Goal: Task Accomplishment & Management: Use online tool/utility

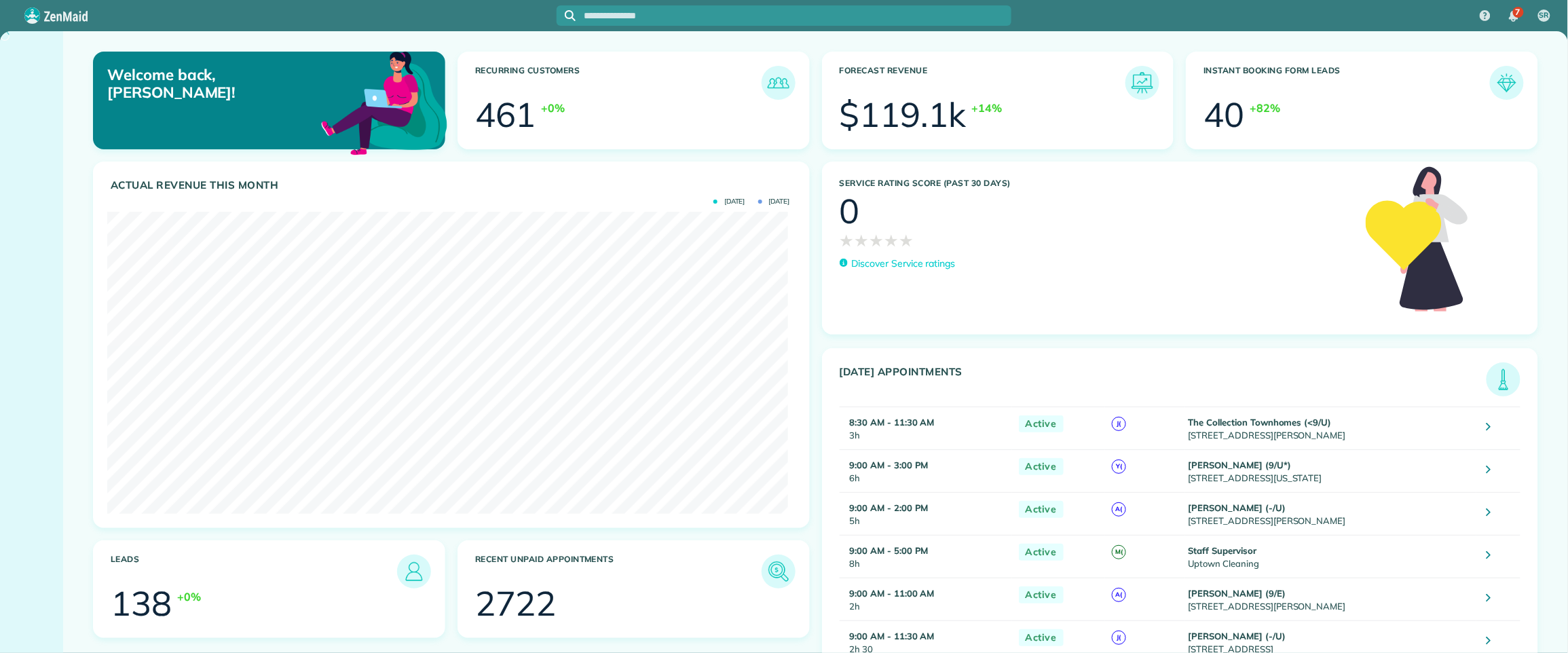
scroll to position [302, 682]
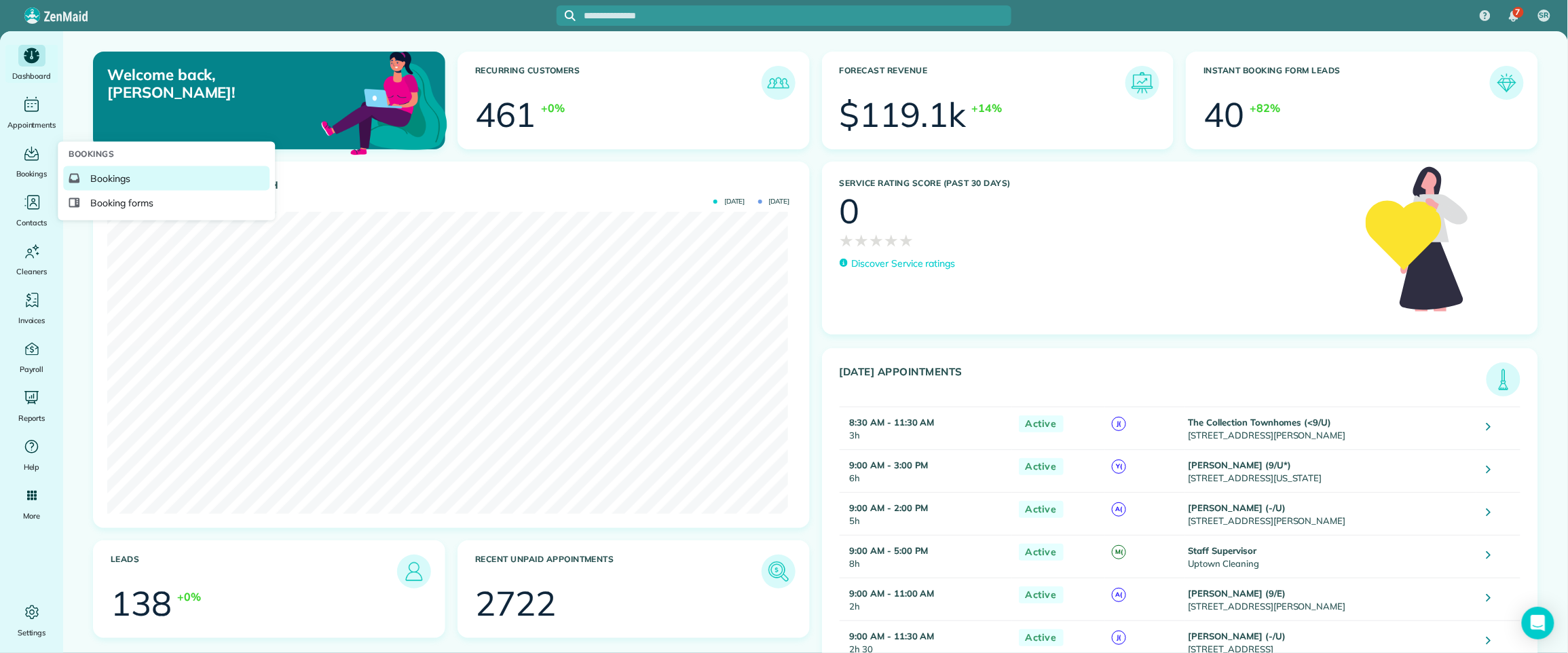
click at [99, 176] on span "Bookings" at bounding box center [110, 178] width 40 height 14
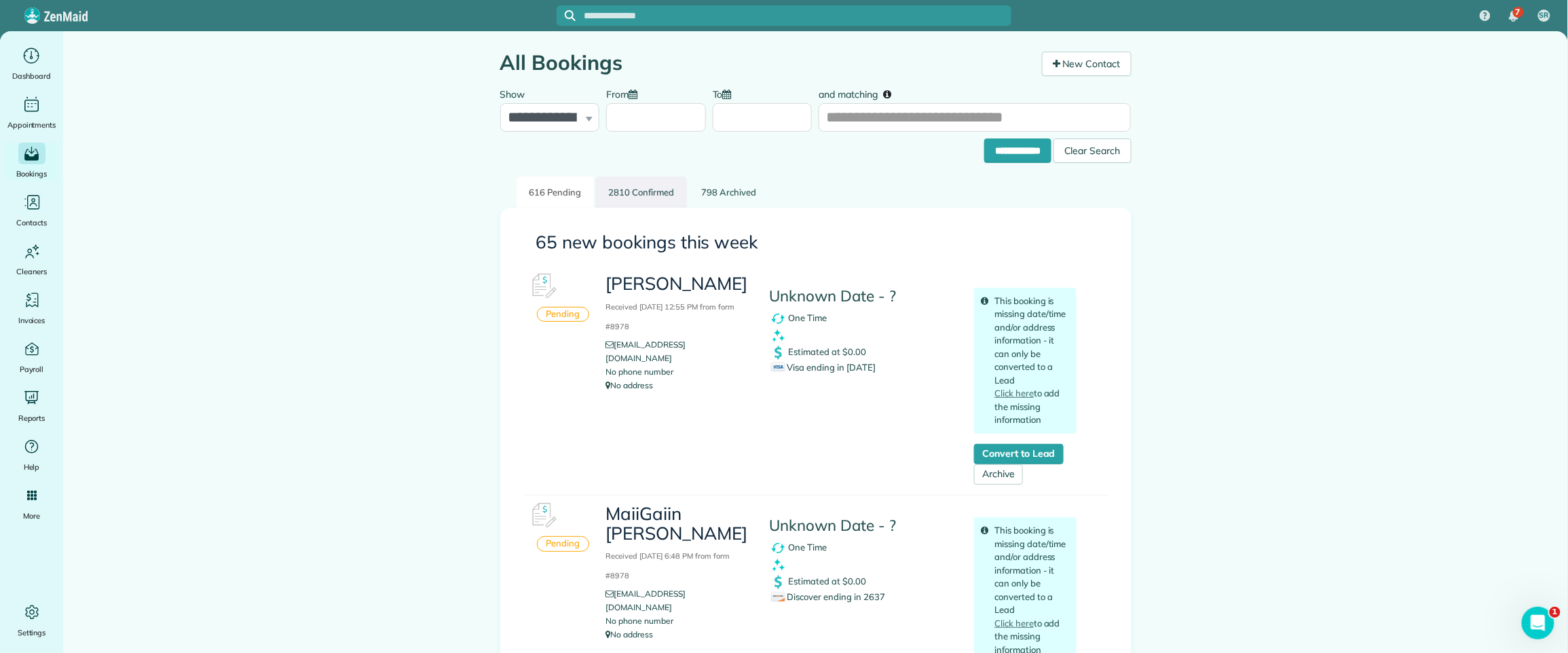
click at [629, 190] on link "2810 Confirmed" at bounding box center [641, 192] width 92 height 32
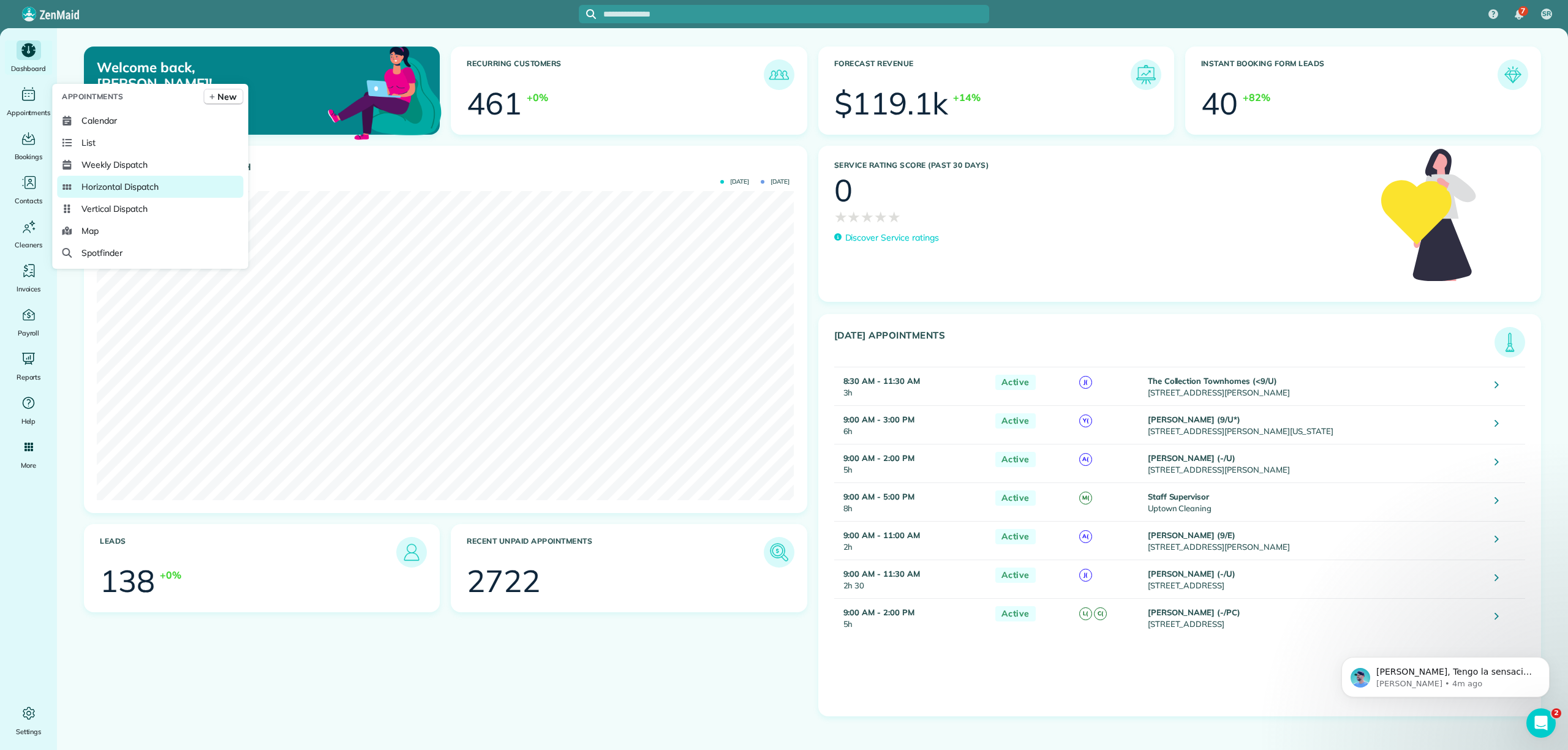
click at [141, 182] on span "Horizontal Dispatch" at bounding box center [119, 186] width 77 height 12
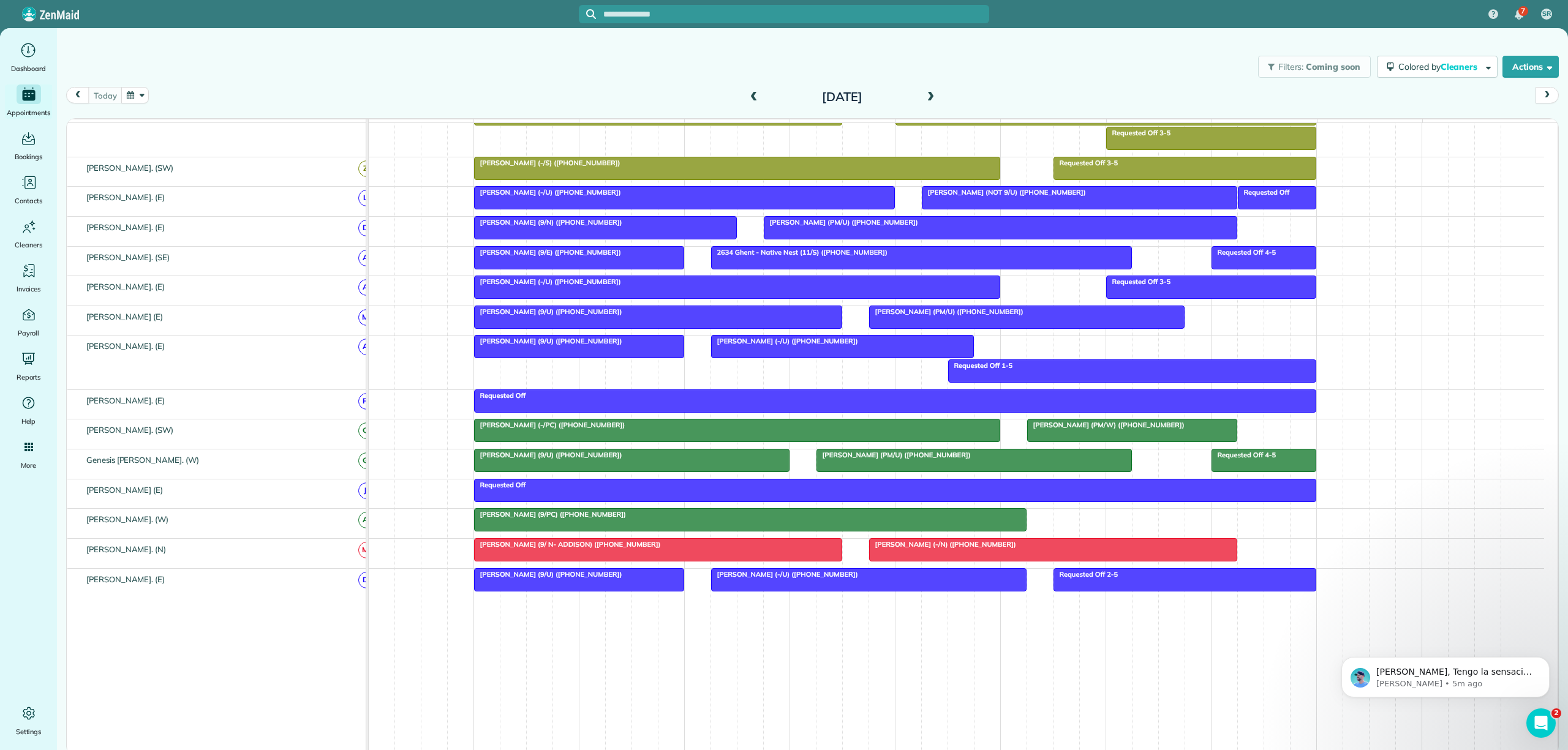
scroll to position [489, 0]
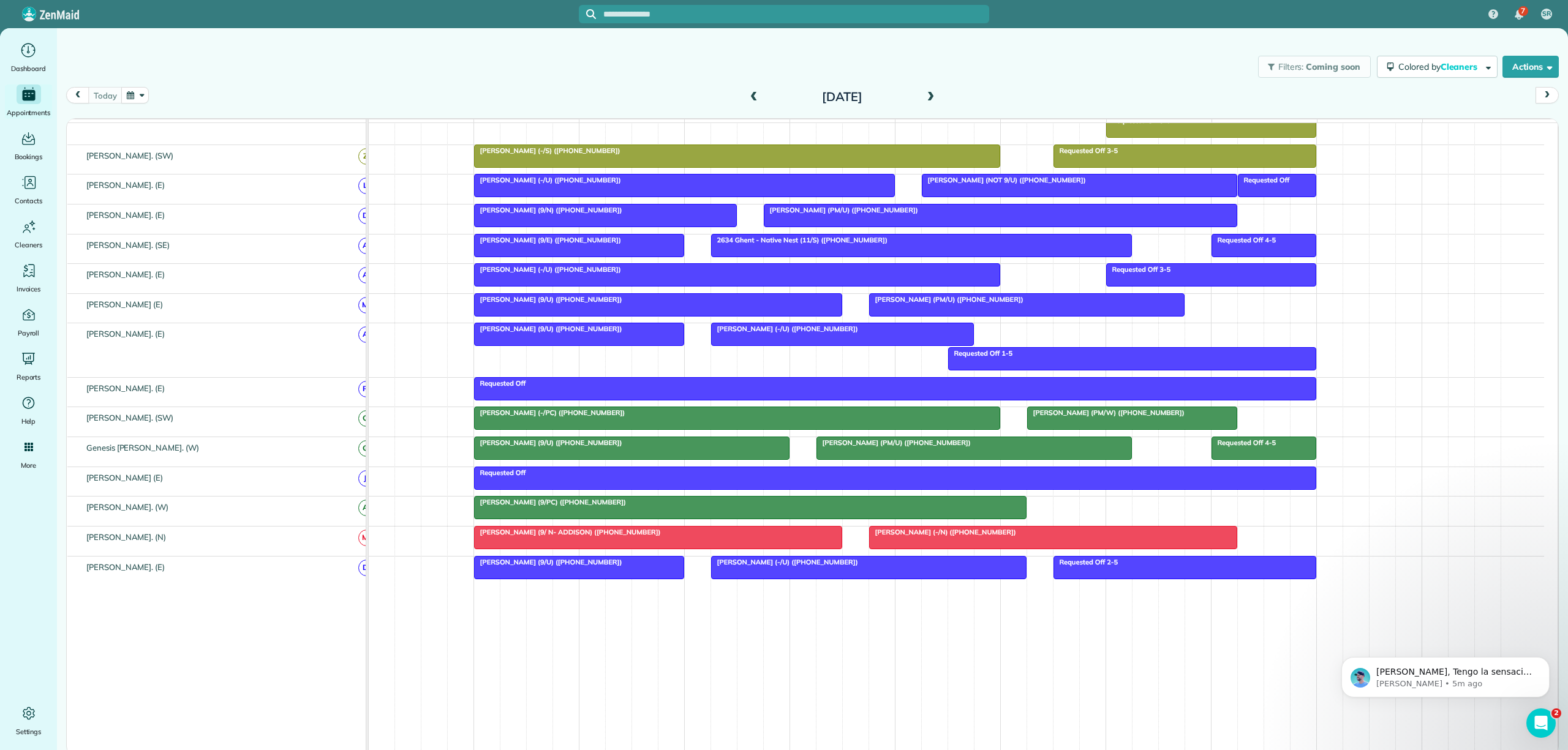
click at [930, 99] on span at bounding box center [930, 97] width 13 height 11
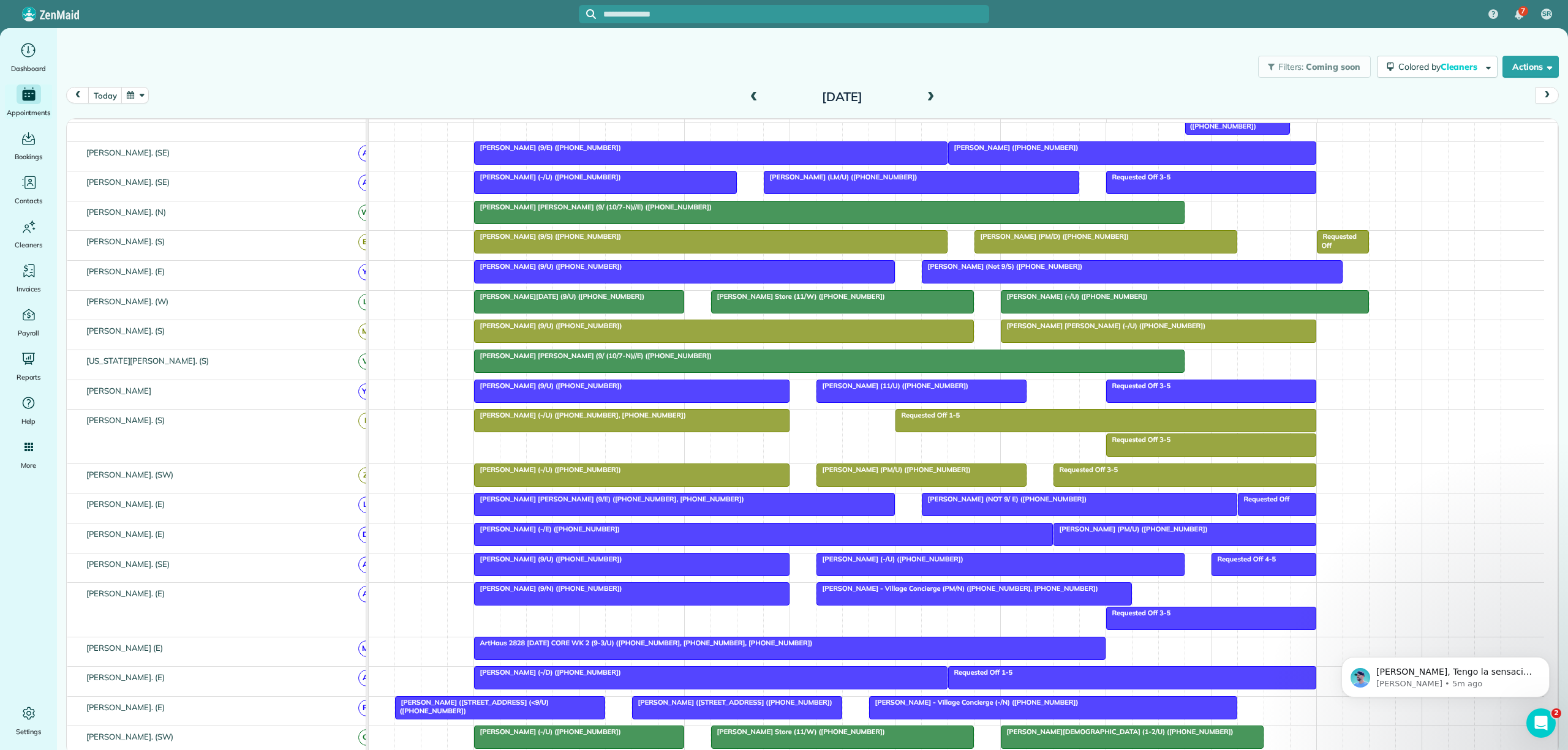
scroll to position [375, 0]
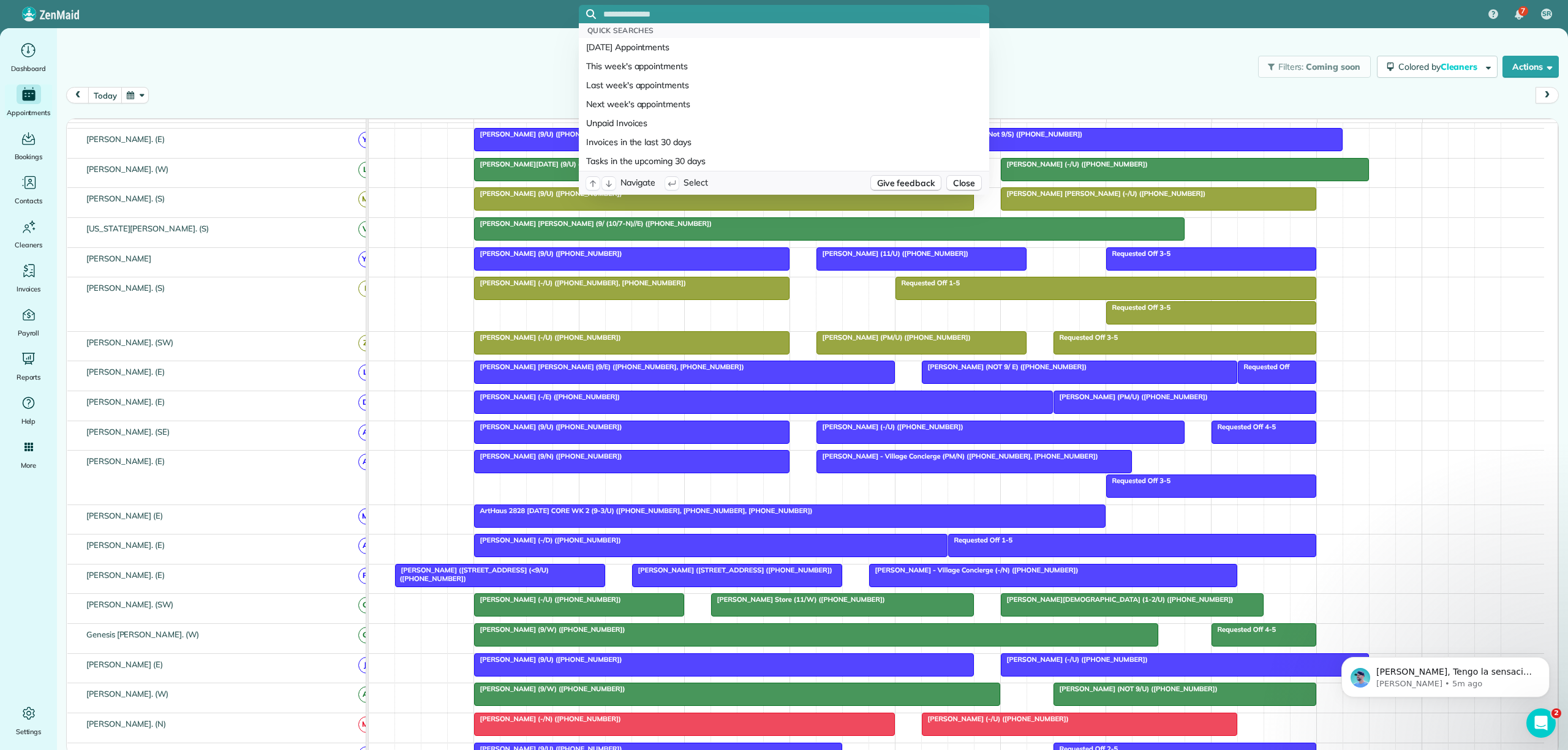
click at [749, 17] on input "text" at bounding box center [796, 14] width 386 height 9
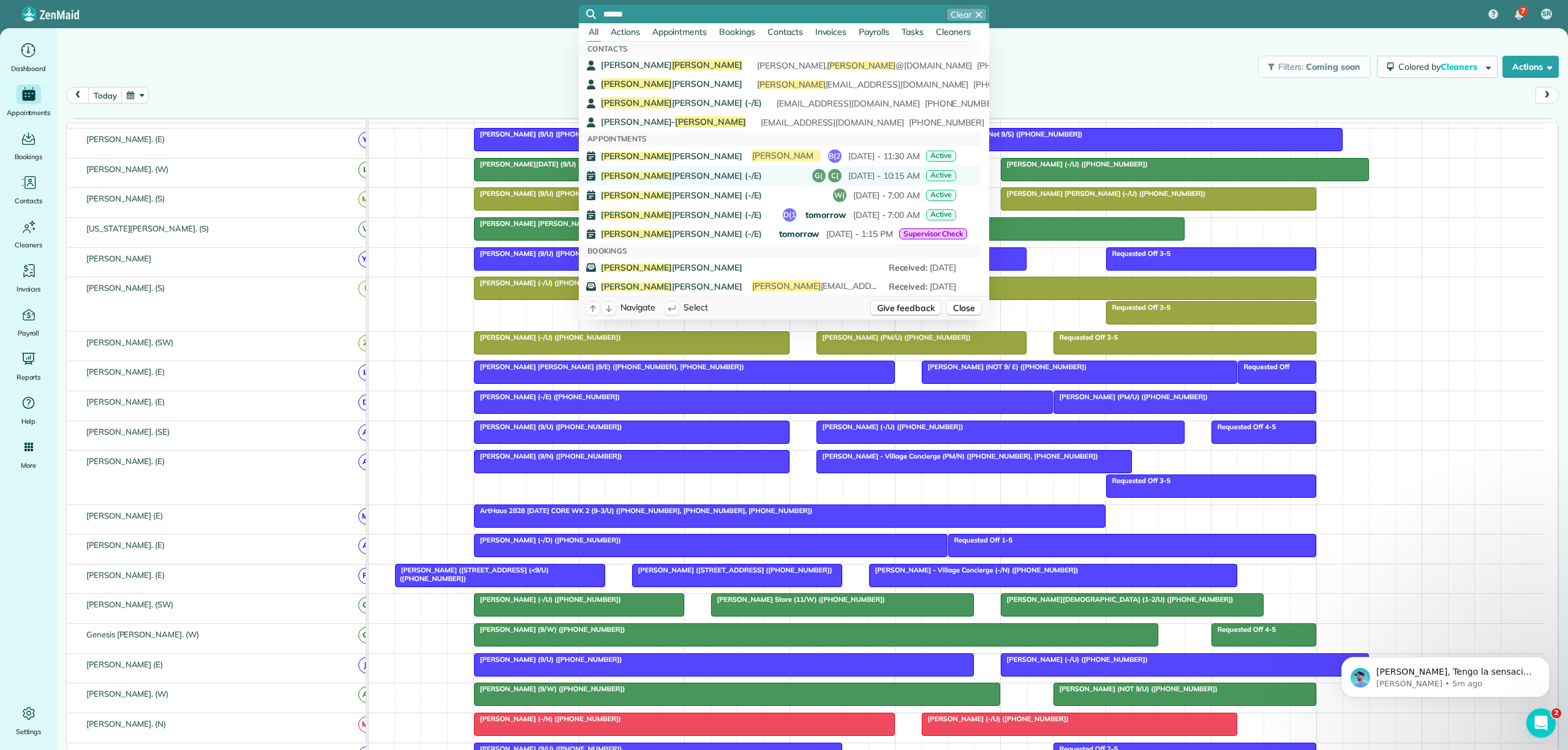
type input "******"
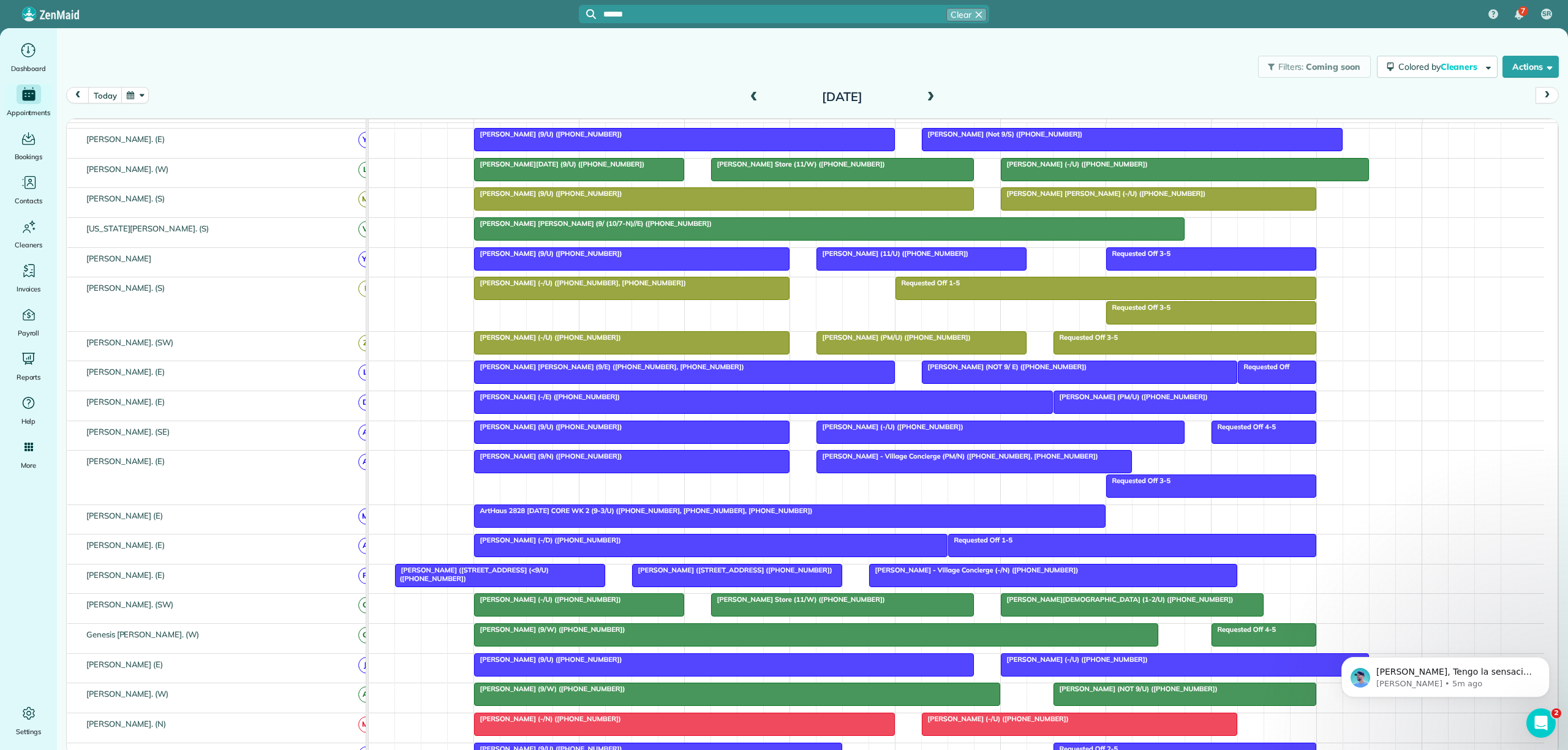
click at [661, 175] on span "Harper Pitts (-/E)" at bounding box center [681, 176] width 161 height 9
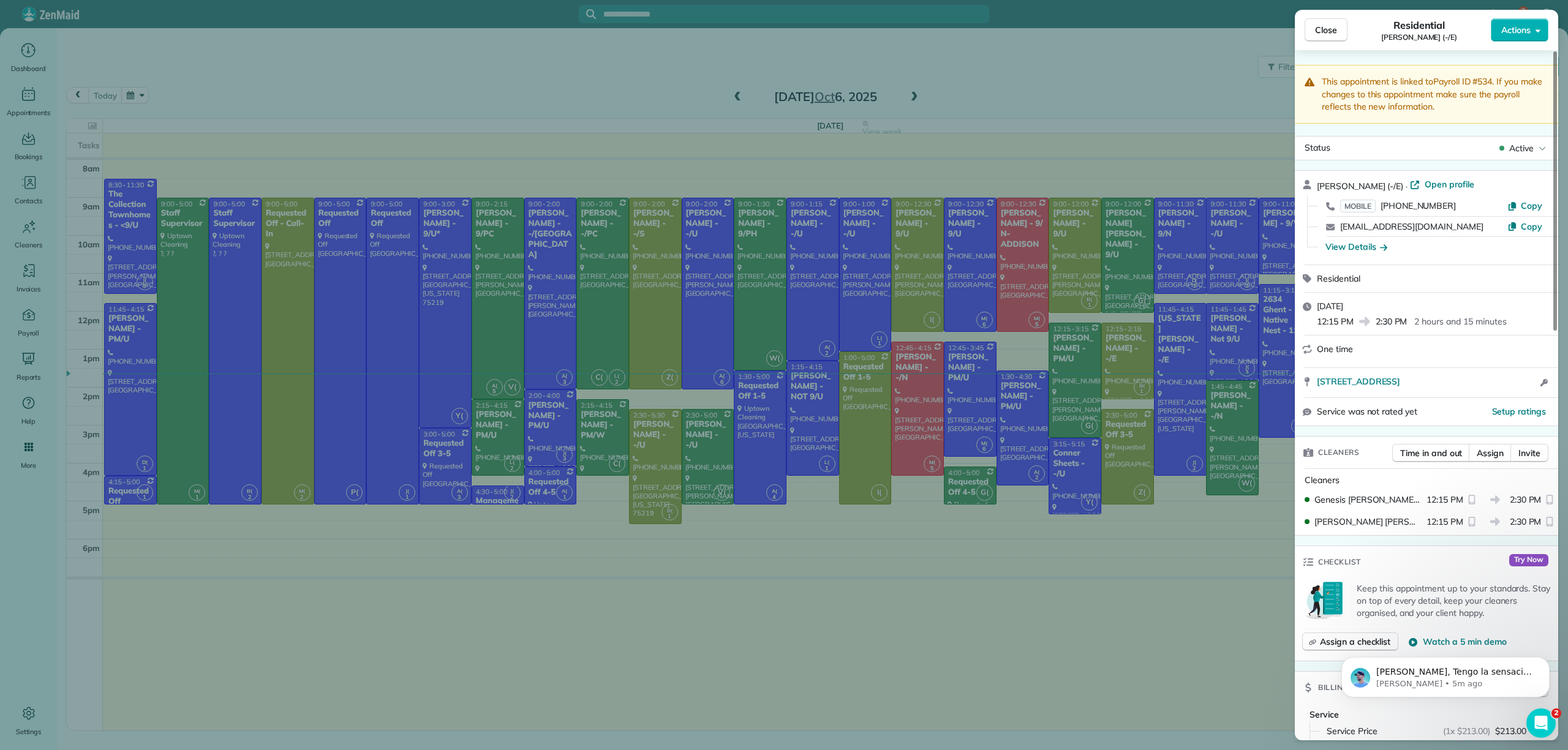
click at [1372, 32] on div "Residential Harper Pitts (-/E)" at bounding box center [1419, 30] width 143 height 25
drag, startPoint x: 1459, startPoint y: 202, endPoint x: 1382, endPoint y: 204, distance: 77.0
click at [1382, 204] on div "MOBILE (512) 514-5161" at bounding box center [1423, 206] width 167 height 13
copy span "(512) 514-5161"
click at [623, 109] on div "Close Residential Harper Pitts (-/E) Actions This appointment is linked to Payr…" at bounding box center [784, 375] width 1568 height 750
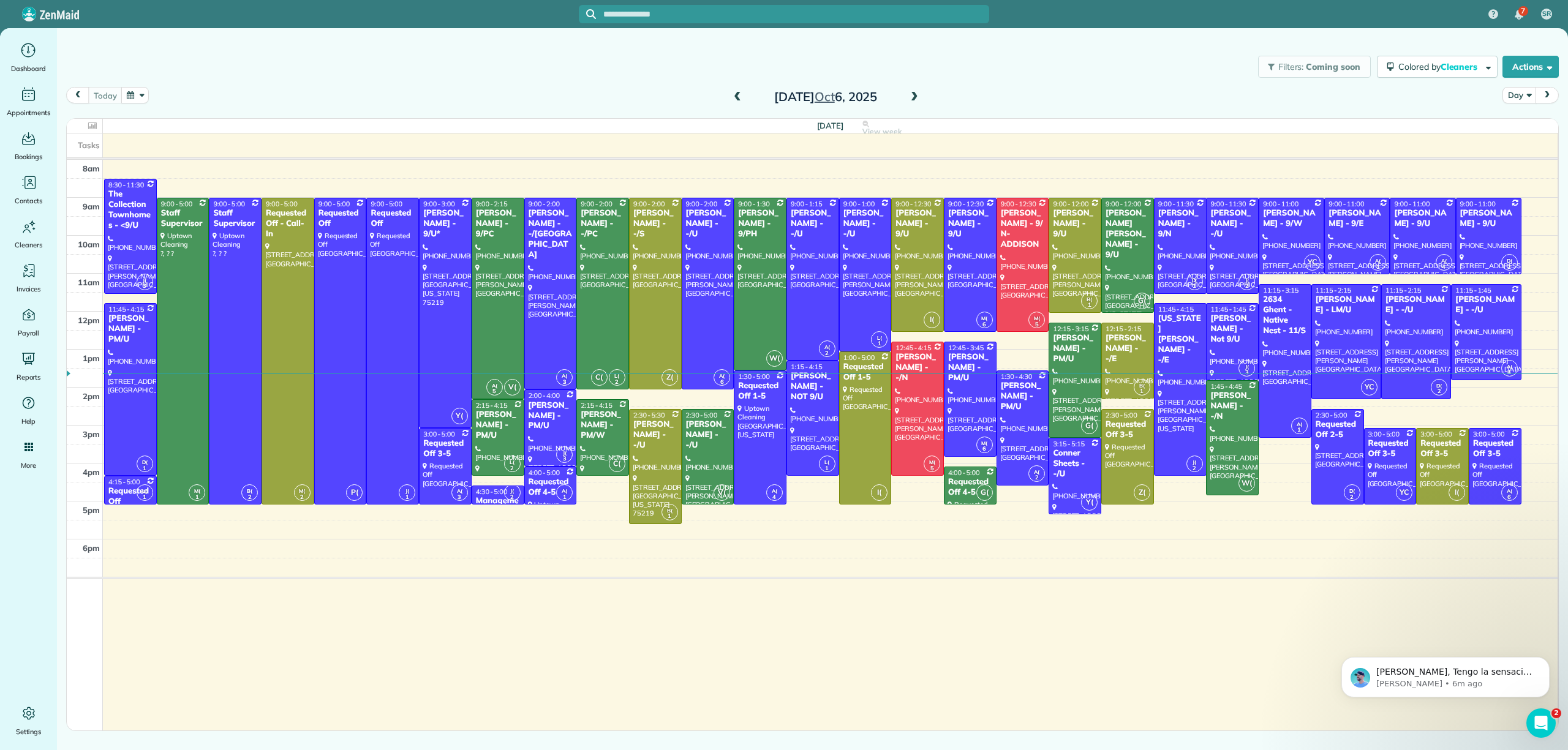
click at [655, 11] on input "text" at bounding box center [796, 14] width 386 height 9
paste input "**********"
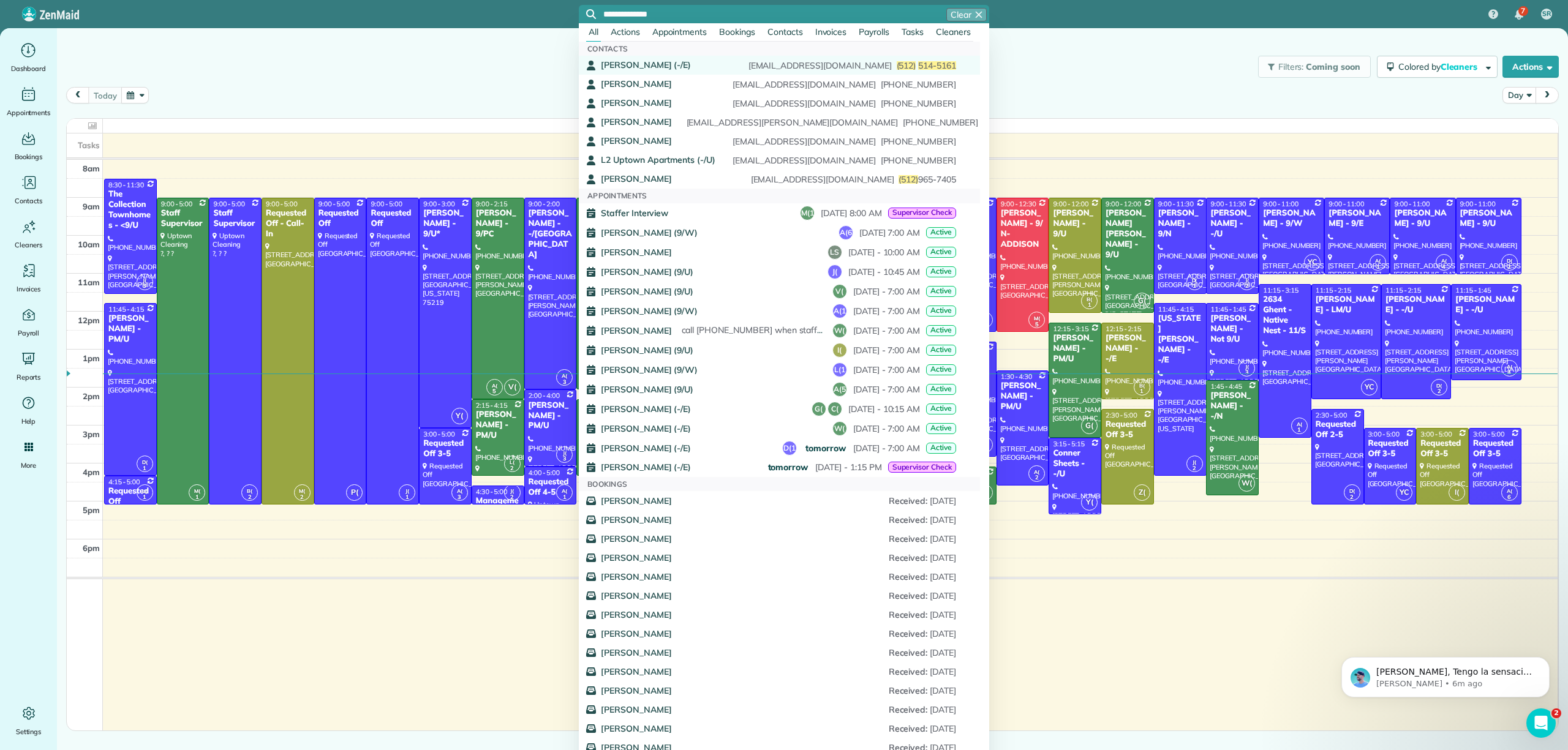
type input "**********"
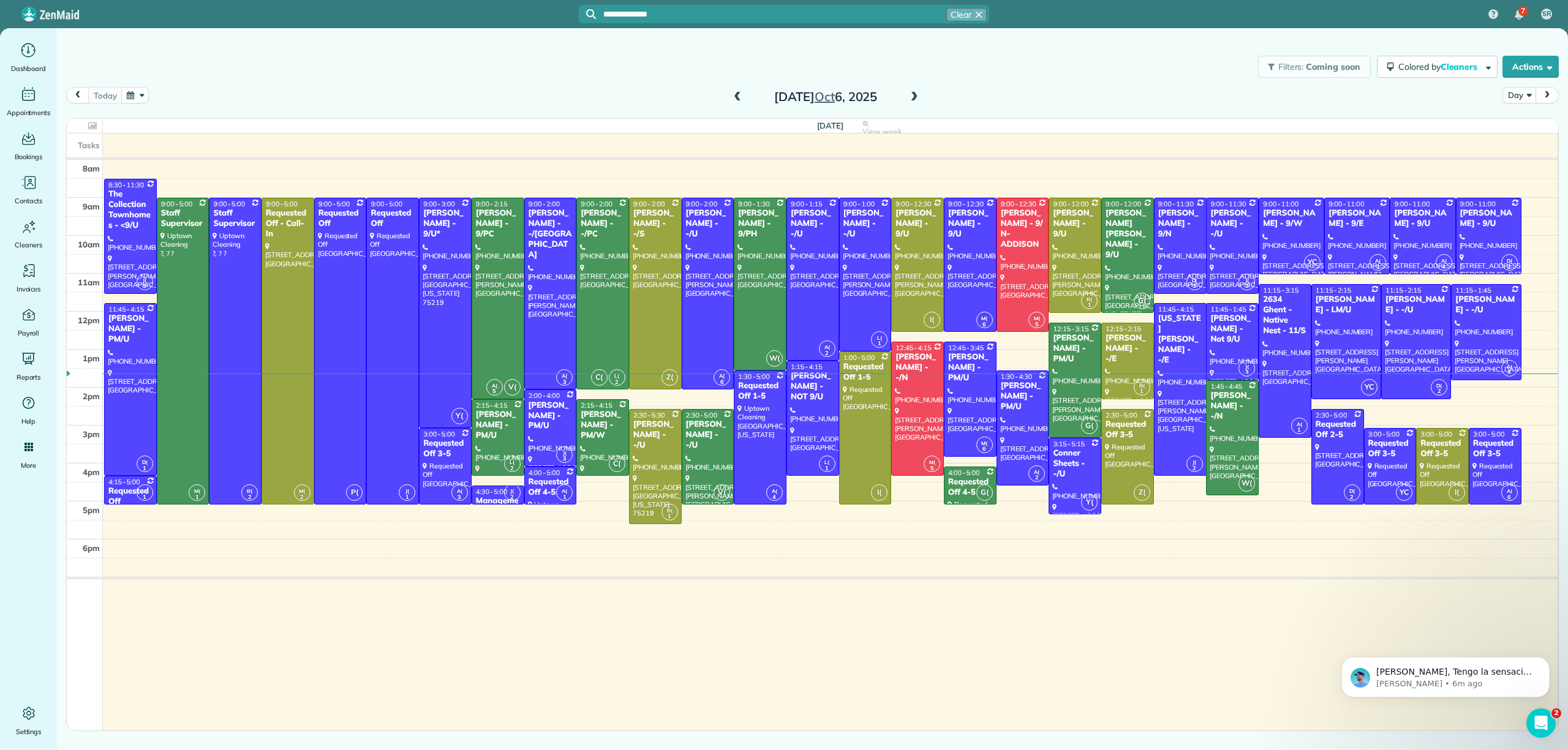
click at [667, 62] on span "Harper Pitts (-/E)" at bounding box center [646, 64] width 90 height 11
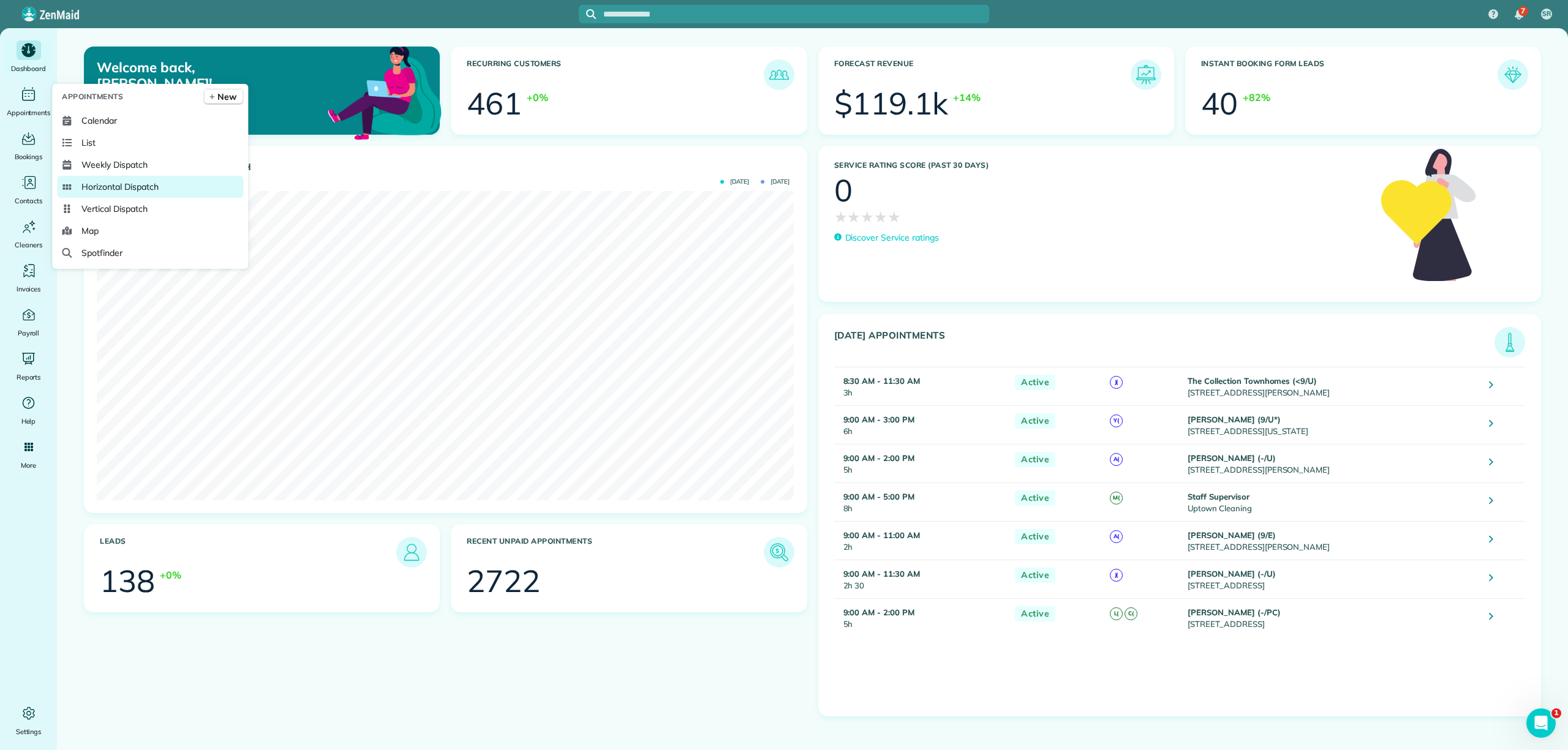
click at [113, 185] on span "Horizontal Dispatch" at bounding box center [119, 186] width 77 height 12
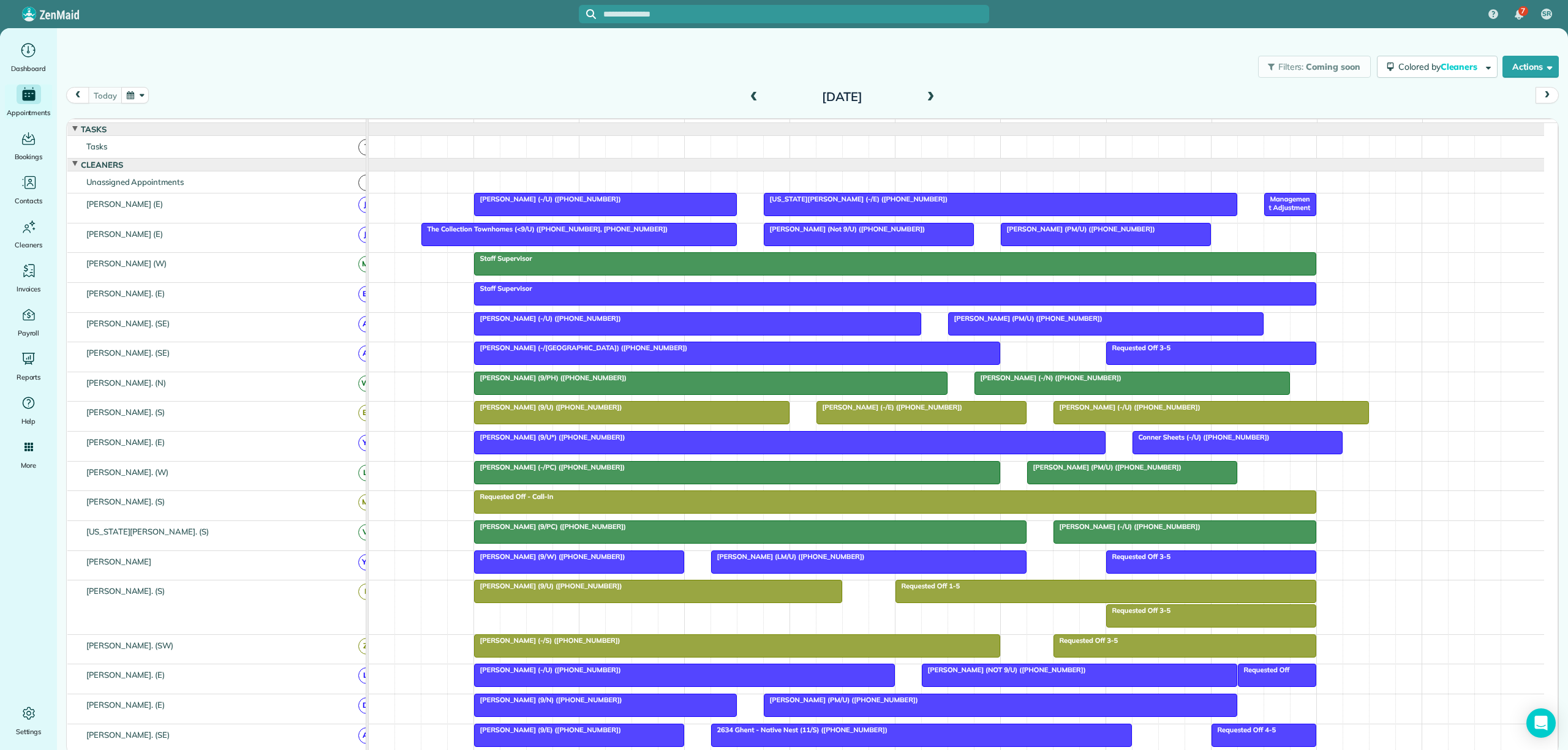
click at [926, 92] on span at bounding box center [930, 97] width 13 height 11
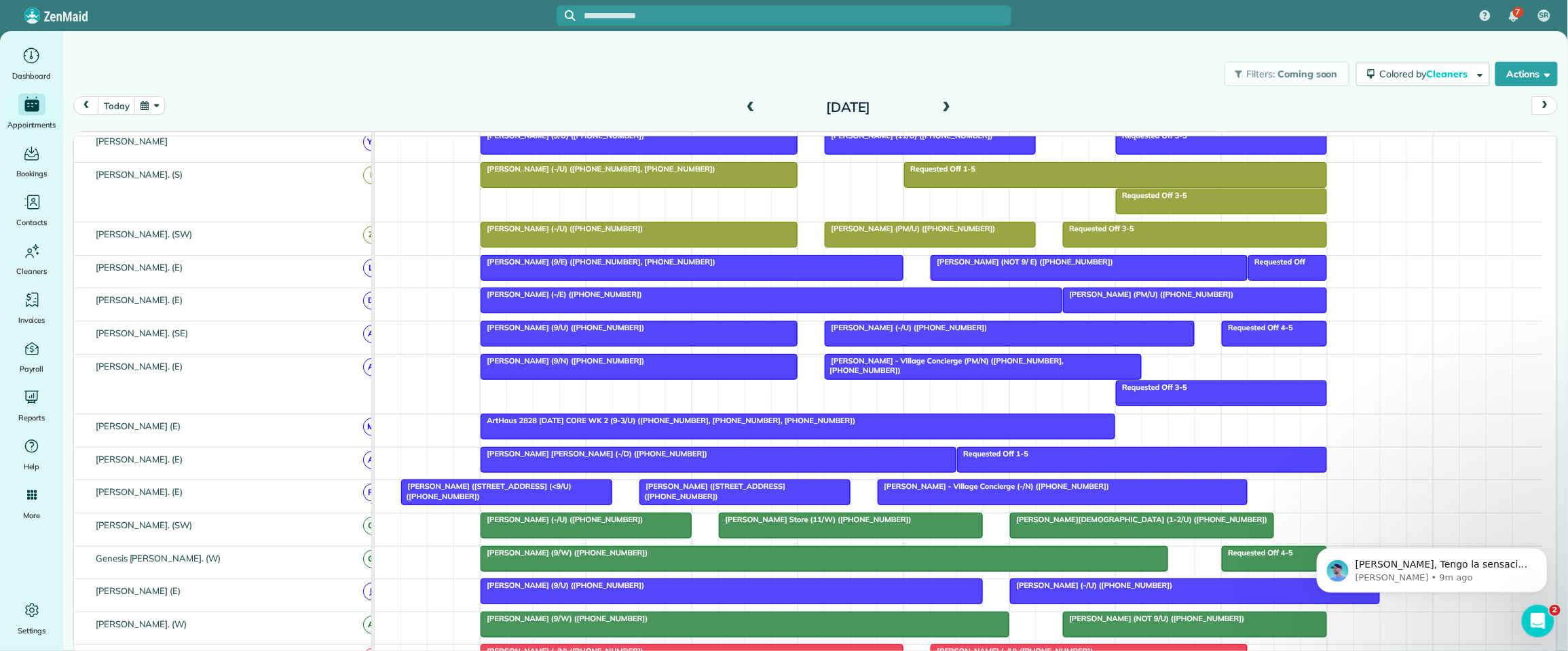
click at [943, 110] on span at bounding box center [945, 108] width 15 height 12
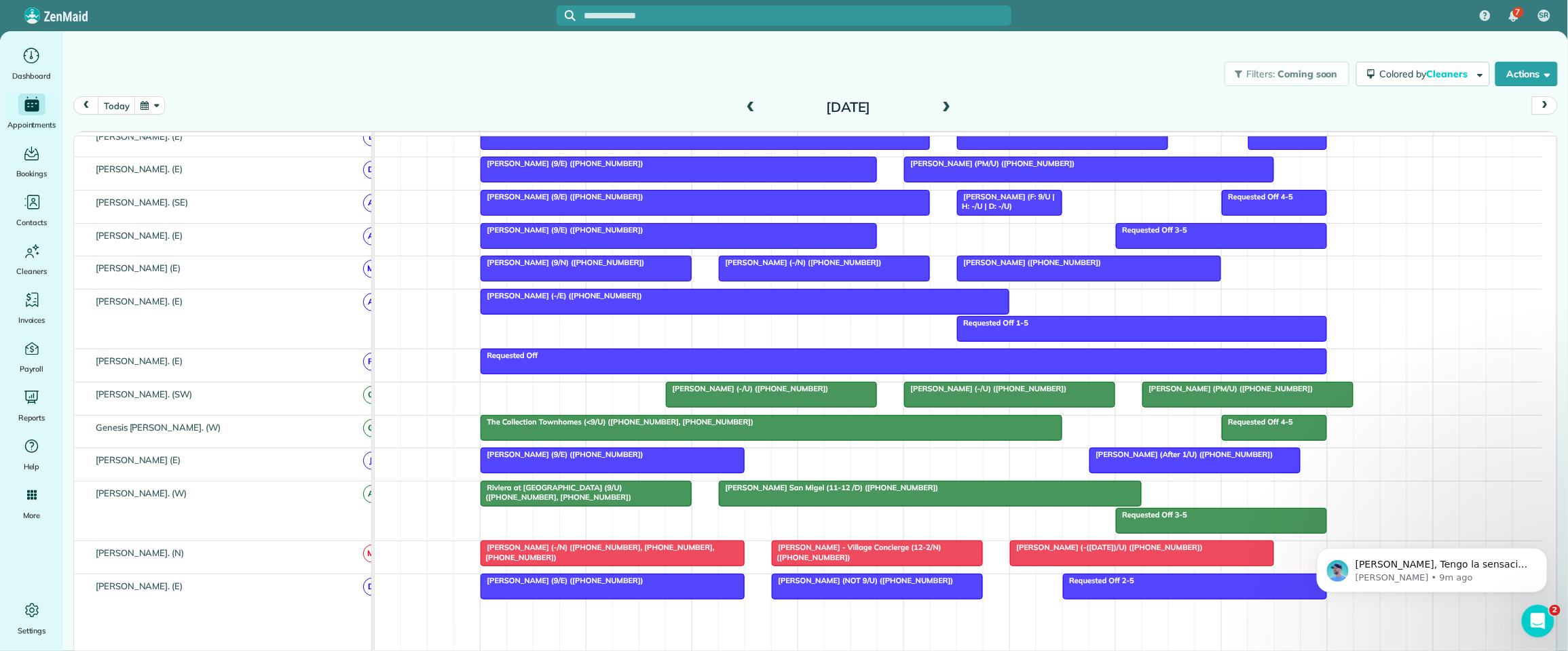
scroll to position [641, 0]
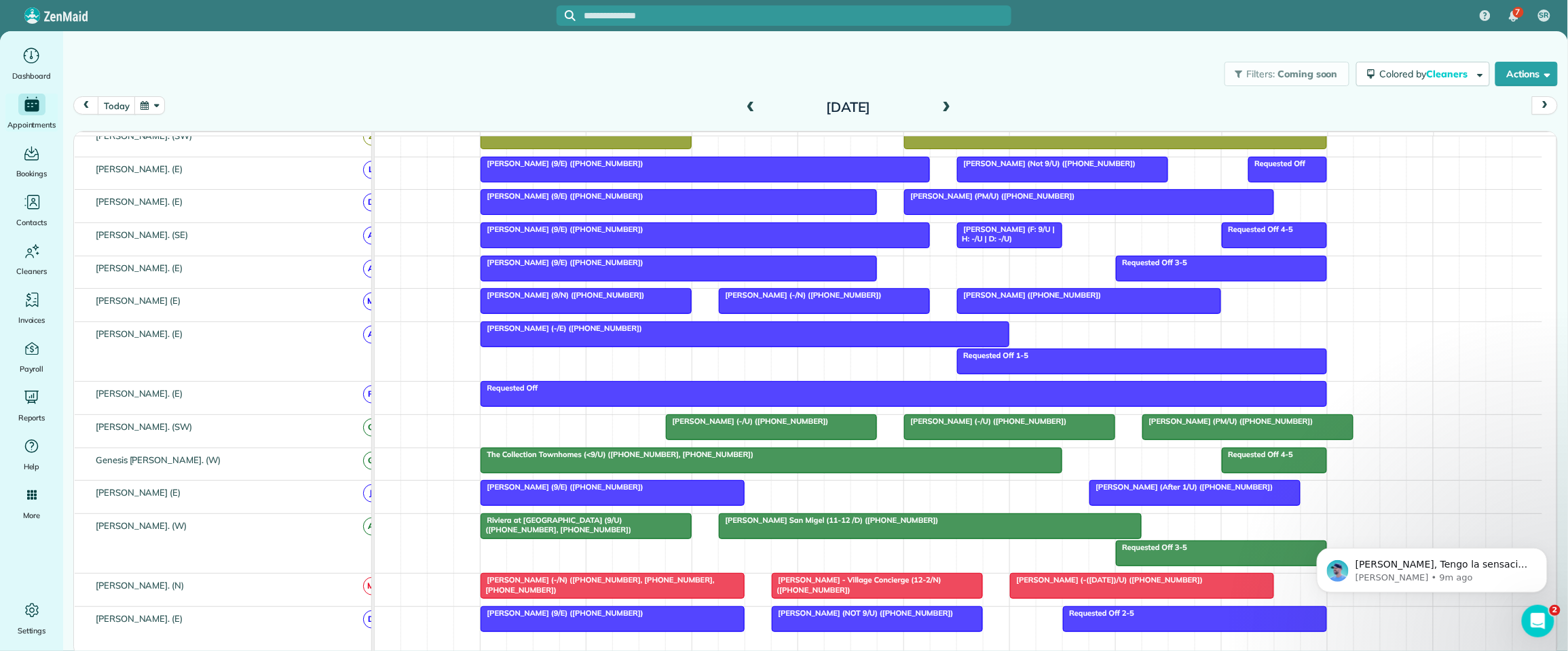
click at [749, 96] on div "[DATE]" at bounding box center [848, 107] width 217 height 22
click at [755, 107] on span at bounding box center [750, 108] width 15 height 12
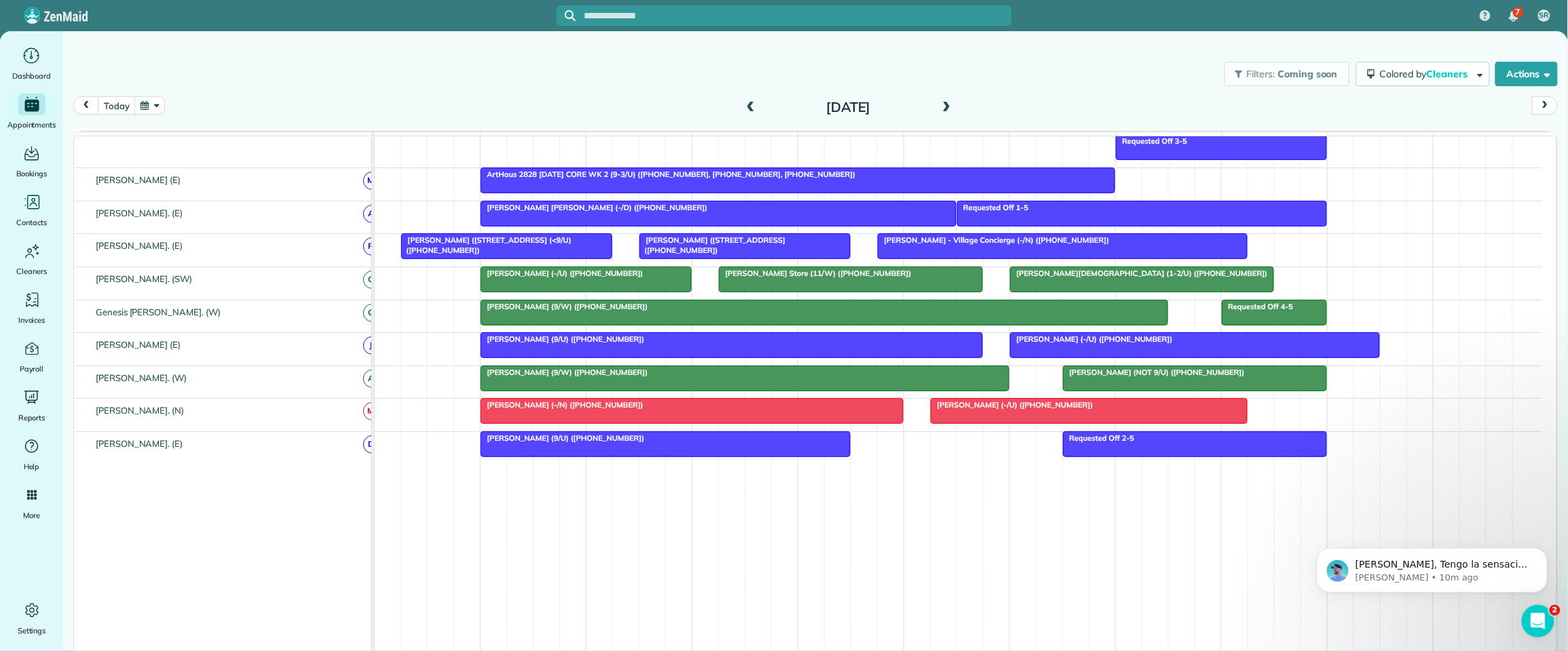
click at [753, 110] on span at bounding box center [750, 108] width 15 height 12
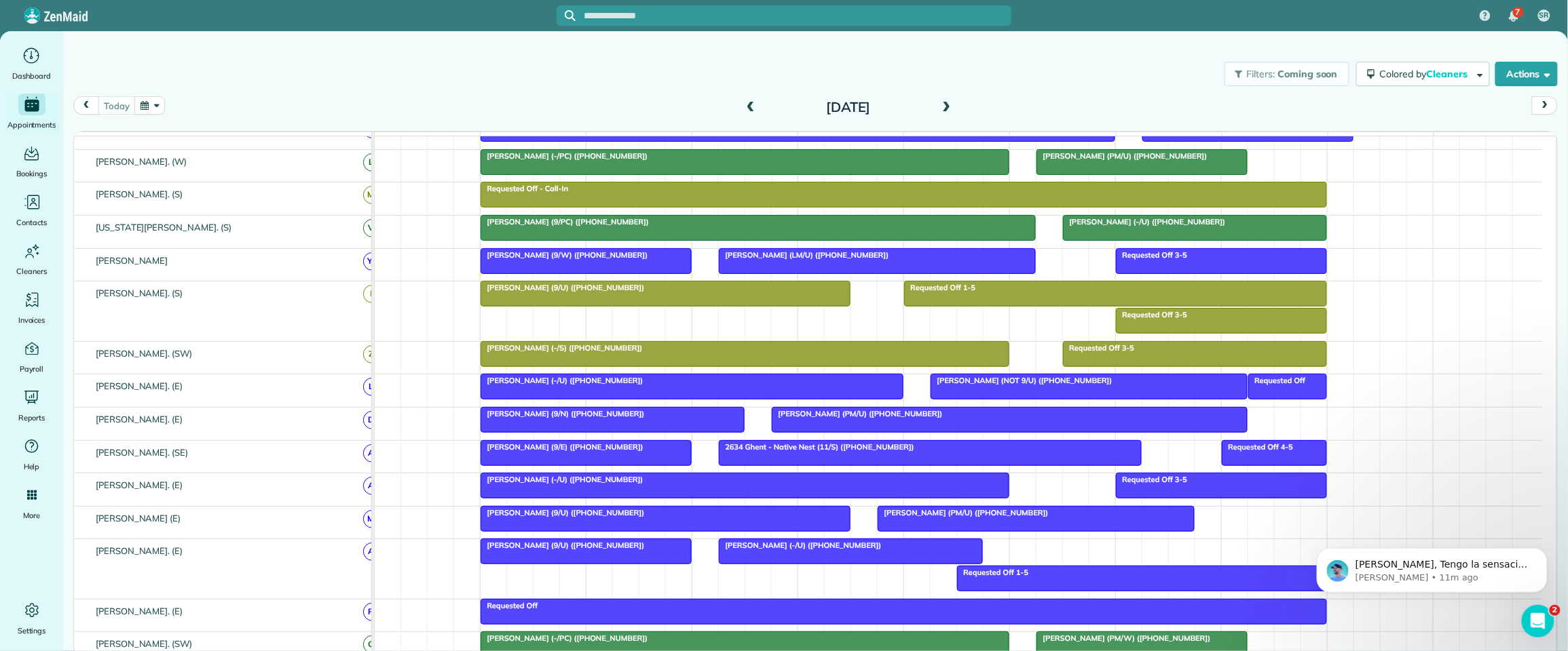
click at [943, 110] on span at bounding box center [945, 108] width 15 height 12
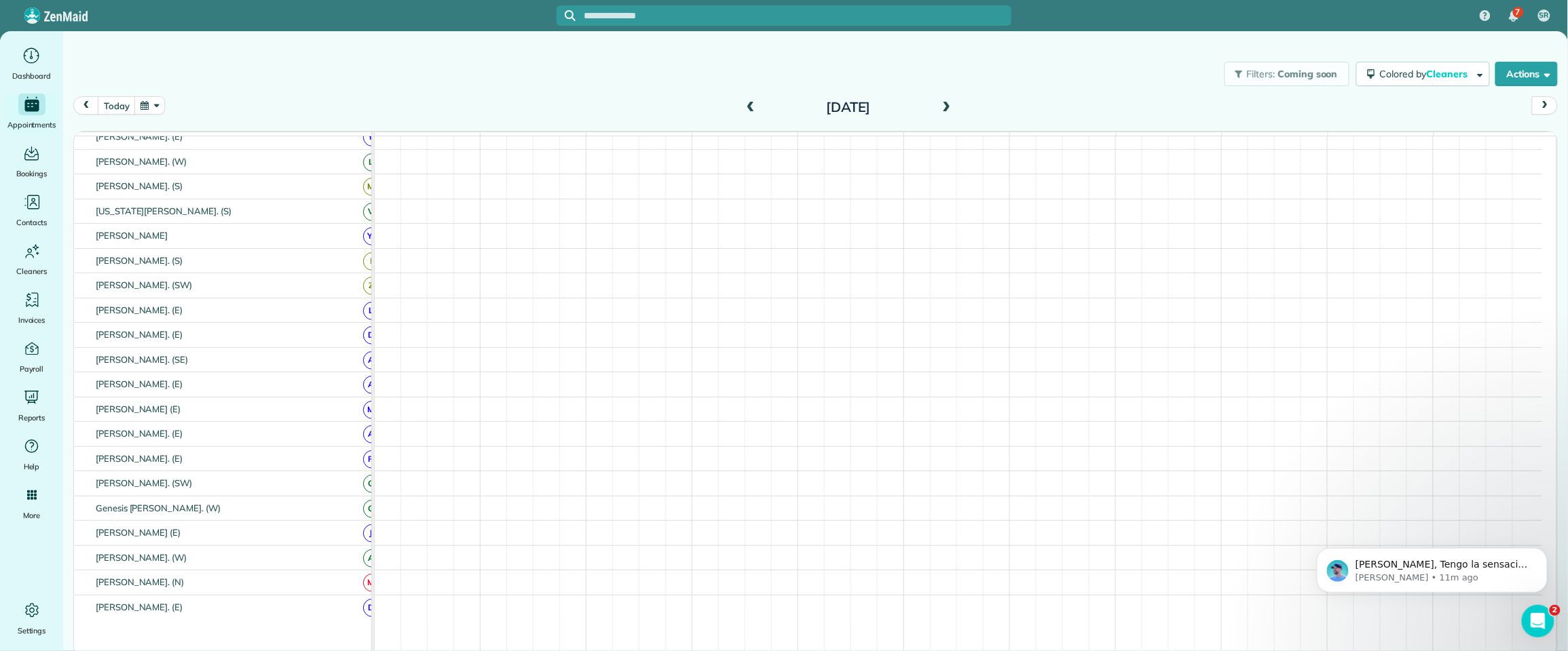
scroll to position [423, 0]
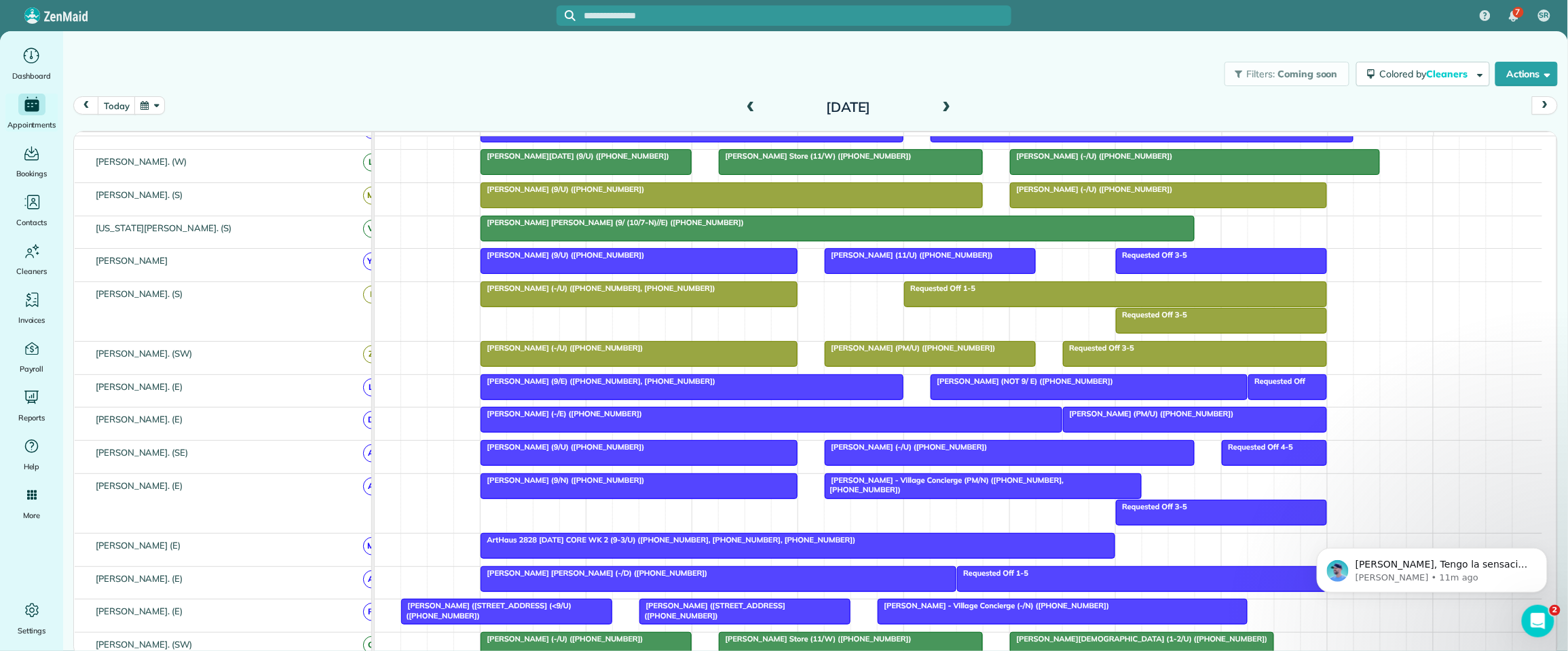
click at [948, 110] on span at bounding box center [945, 108] width 15 height 12
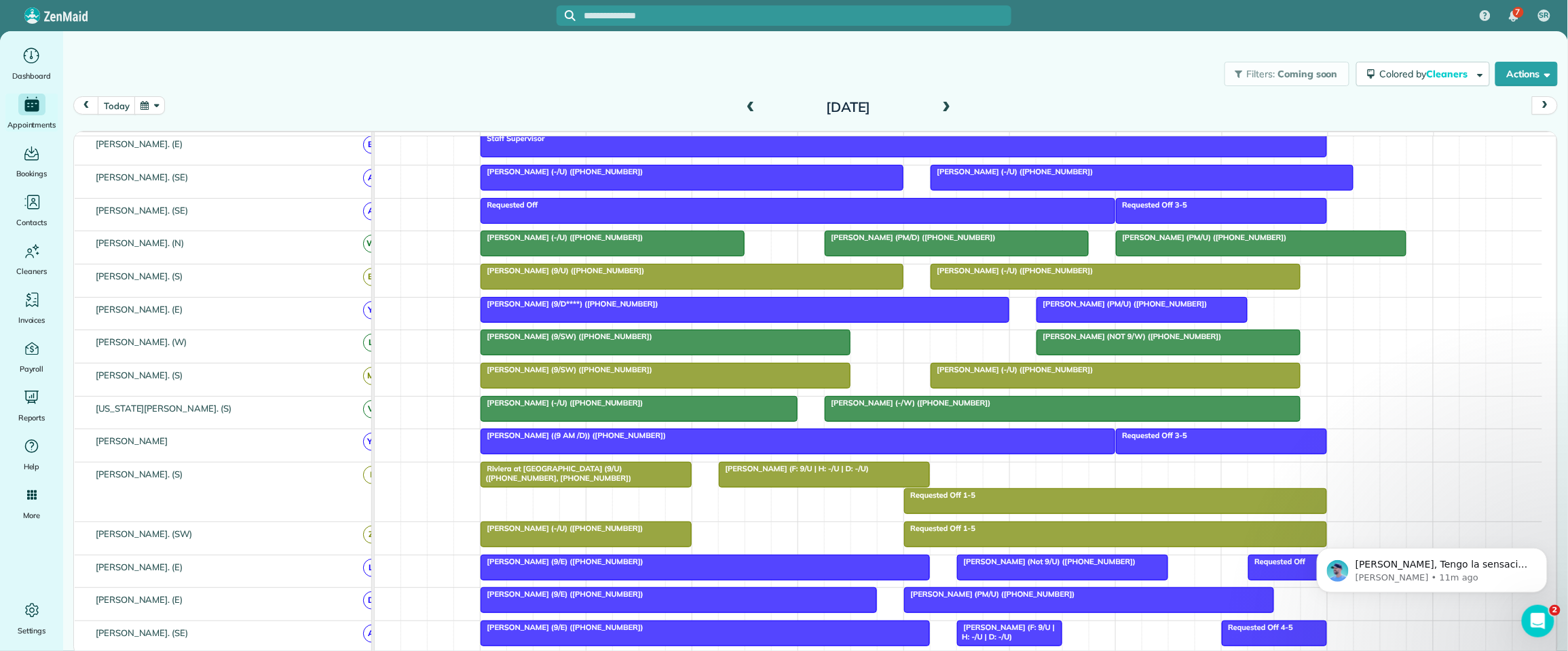
scroll to position [242, 0]
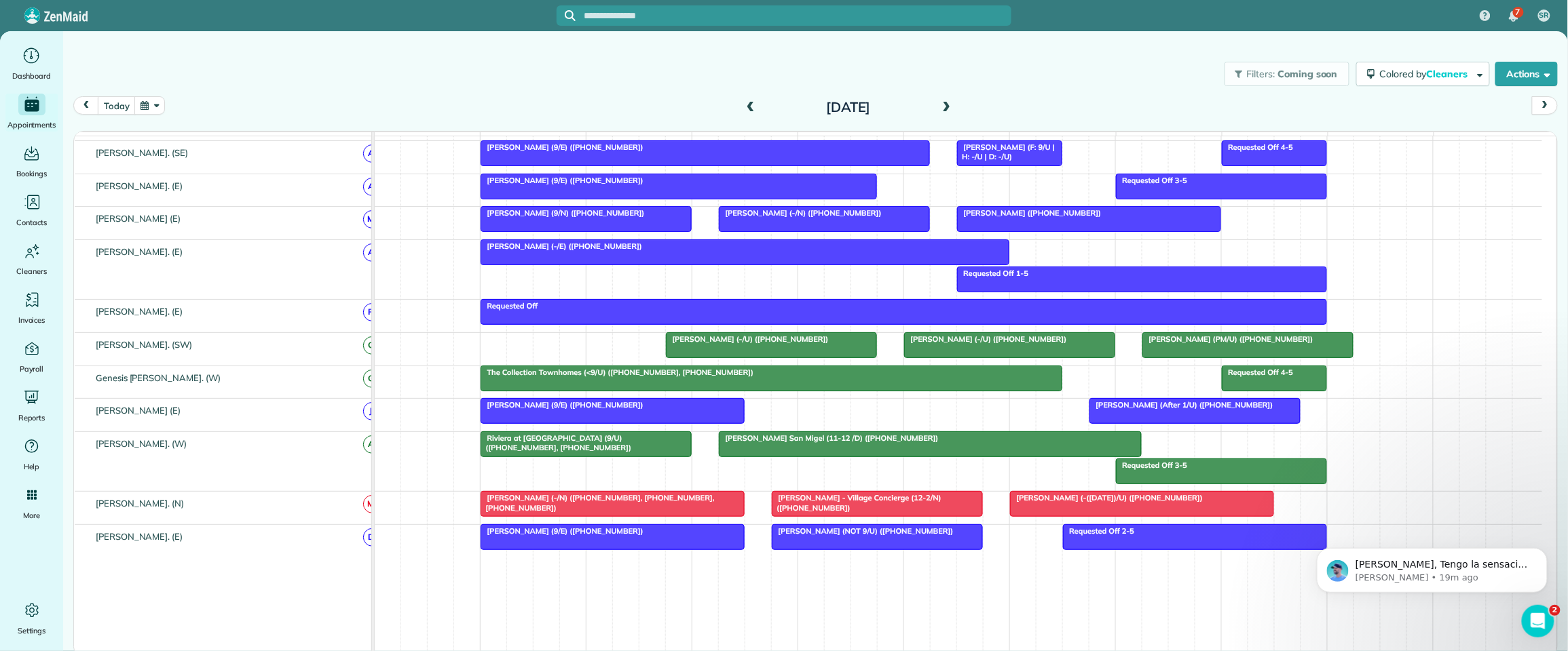
click at [749, 101] on span at bounding box center [750, 108] width 15 height 21
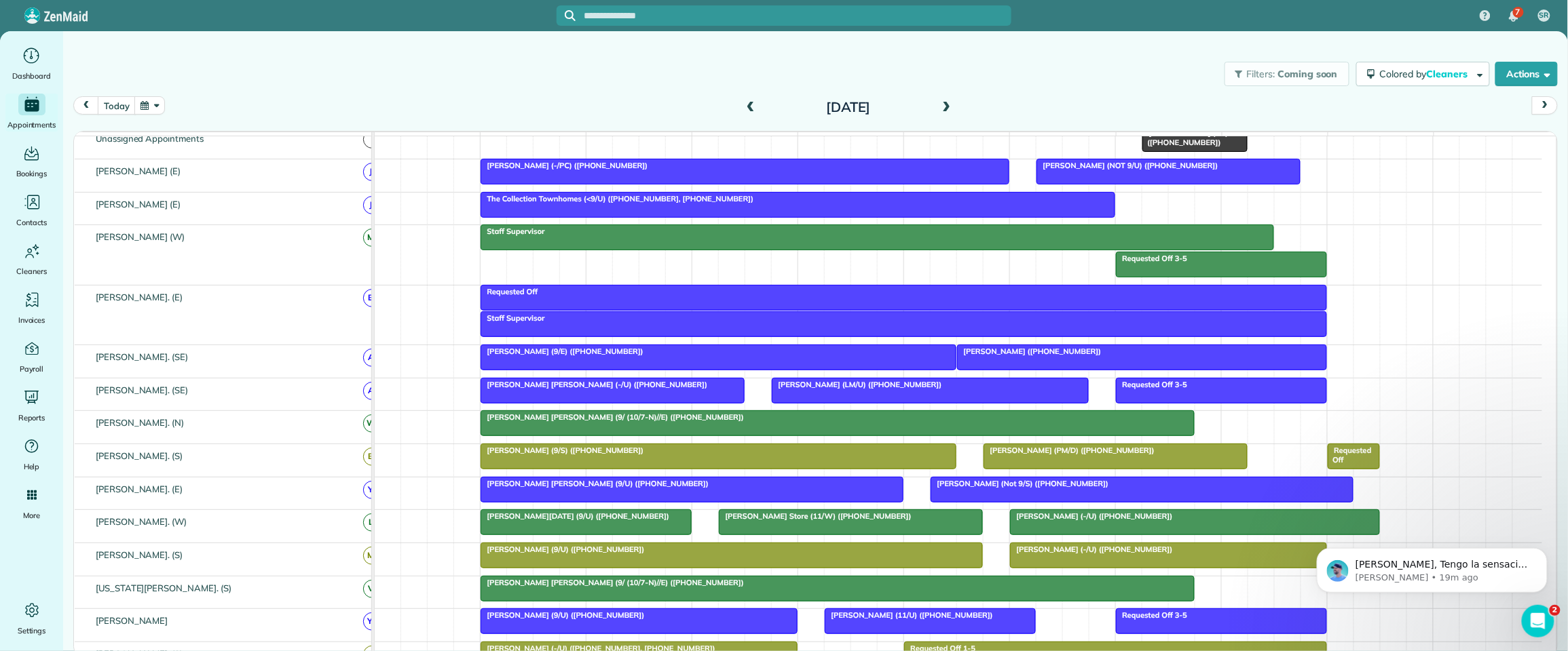
scroll to position [334, 0]
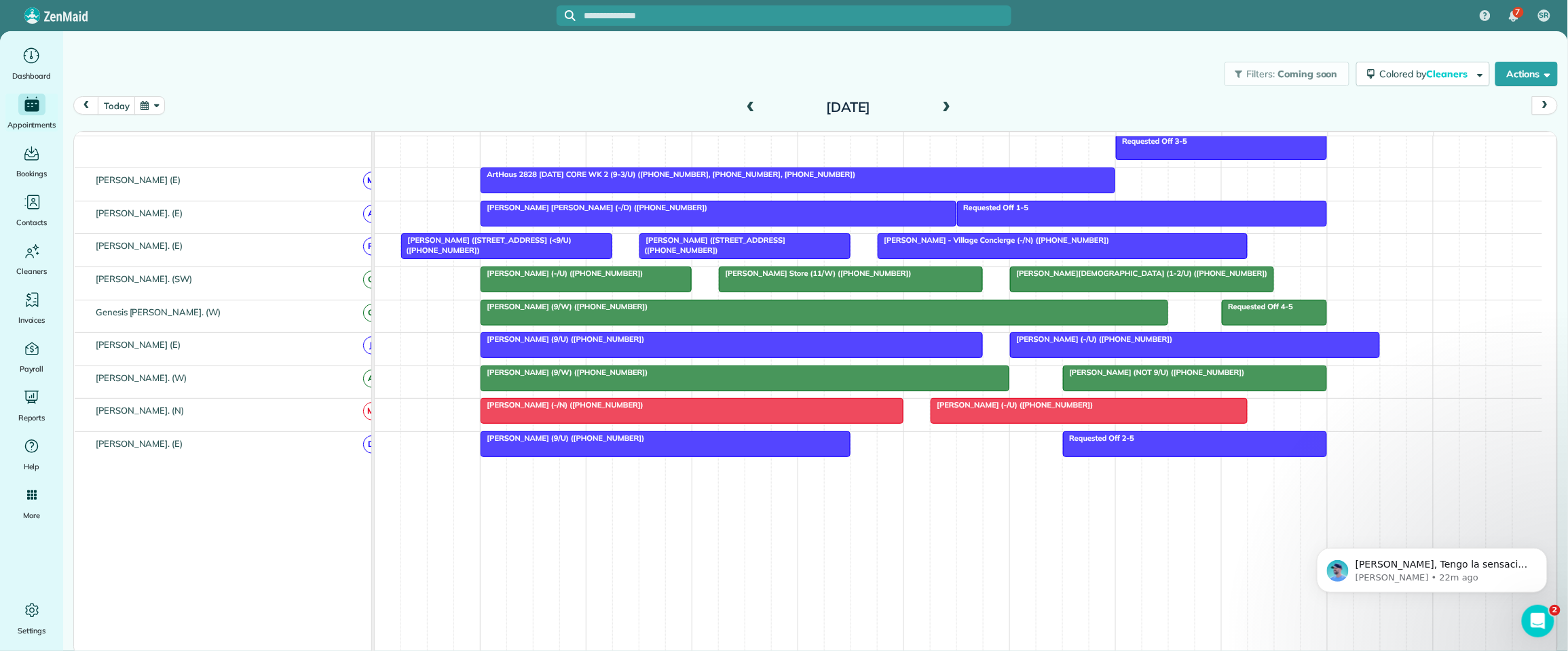
click at [595, 12] on input "text" at bounding box center [797, 16] width 428 height 10
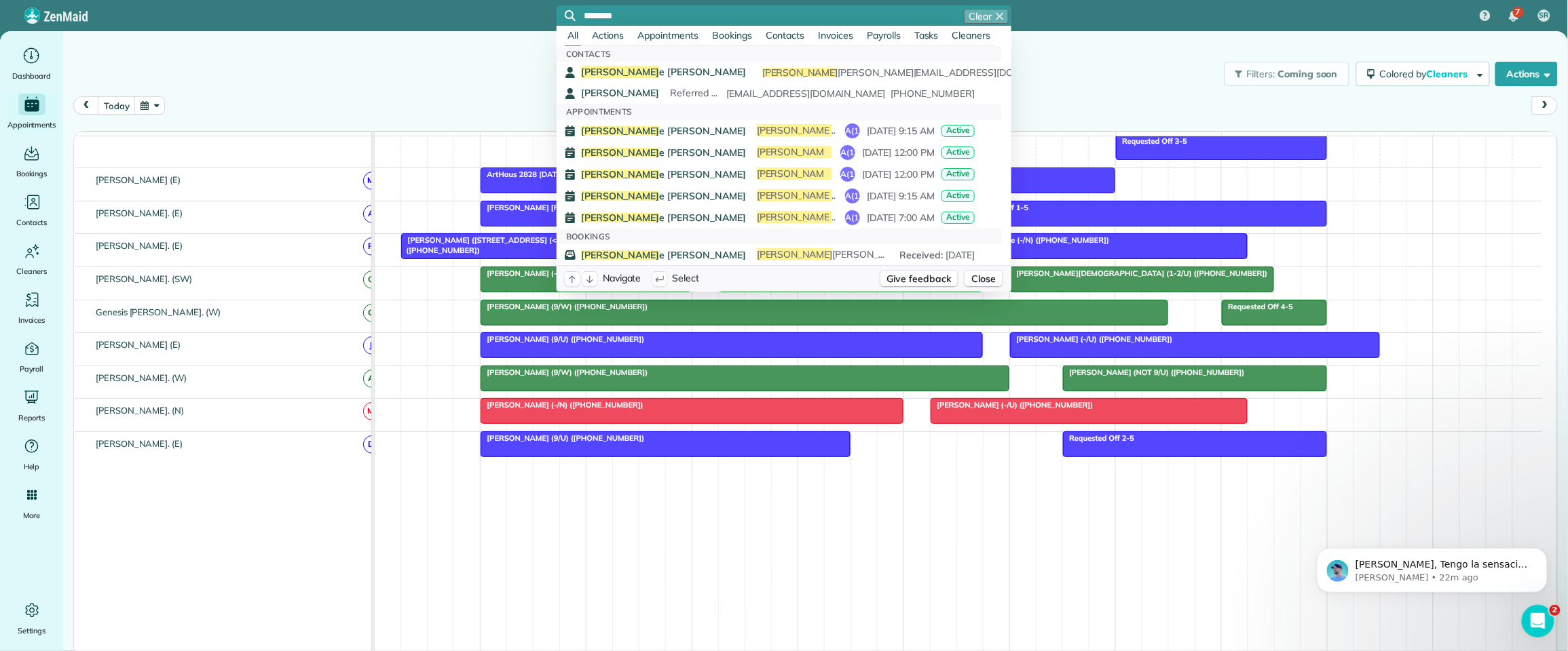
type input "********"
